Goal: Transaction & Acquisition: Book appointment/travel/reservation

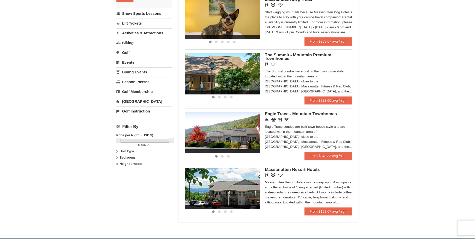
scroll to position [134, 0]
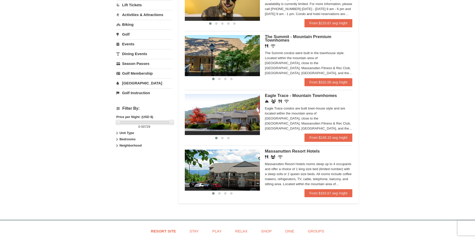
click at [301, 155] on div "Restaurant Banquet Facilities Wireless Internet (free)" at bounding box center [309, 157] width 88 height 5
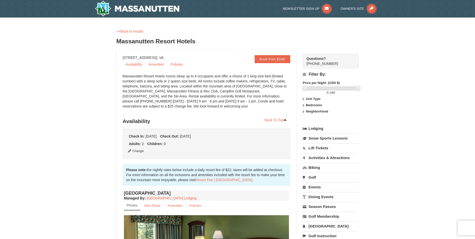
click at [315, 128] on link "Lodging" at bounding box center [331, 128] width 56 height 9
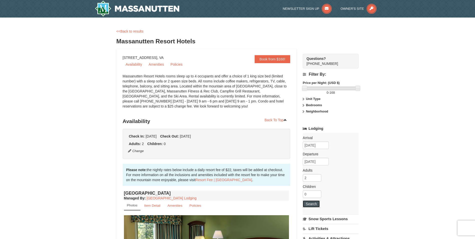
click at [308, 205] on button "Search" at bounding box center [311, 203] width 17 height 7
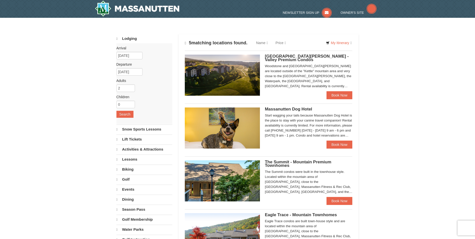
select select "9"
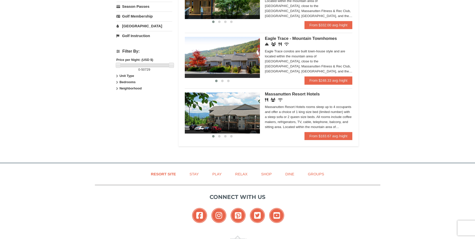
scroll to position [200, 0]
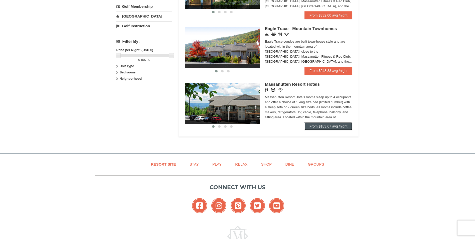
click at [321, 127] on link "From $183.67 avg /night" at bounding box center [329, 126] width 48 height 8
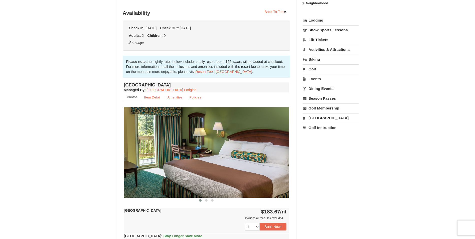
scroll to position [134, 0]
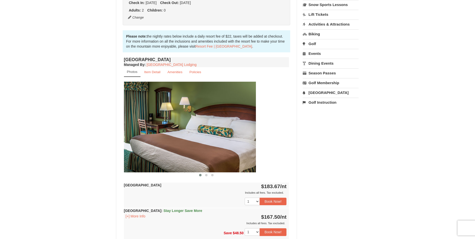
drag, startPoint x: 184, startPoint y: 134, endPoint x: 136, endPoint y: 134, distance: 47.9
click at [137, 134] on img at bounding box center [173, 127] width 165 height 90
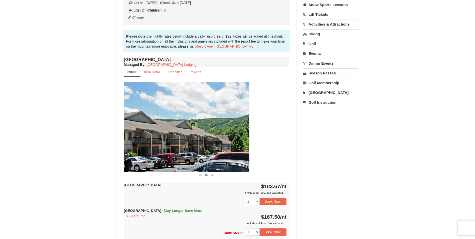
drag, startPoint x: 225, startPoint y: 142, endPoint x: 155, endPoint y: 142, distance: 70.4
click at [156, 142] on img at bounding box center [166, 127] width 165 height 90
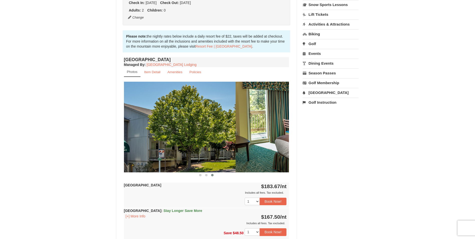
drag, startPoint x: 233, startPoint y: 142, endPoint x: 176, endPoint y: 142, distance: 56.9
click at [176, 142] on img at bounding box center [152, 127] width 165 height 90
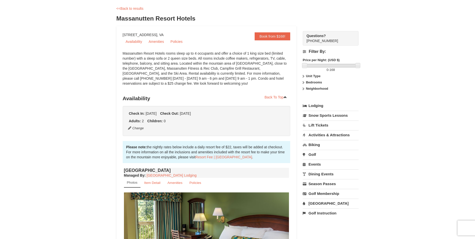
scroll to position [0, 0]
